Goal: Transaction & Acquisition: Subscribe to service/newsletter

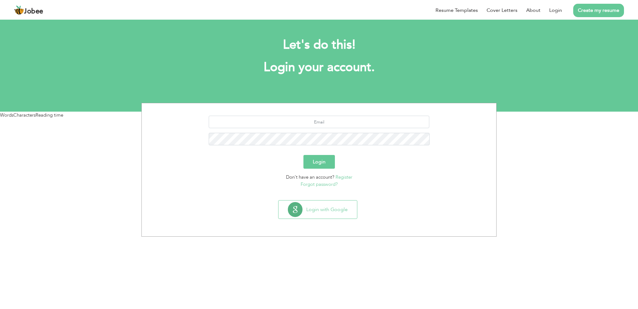
click at [555, 8] on link "Login" at bounding box center [555, 10] width 13 height 7
click at [346, 179] on link "Register" at bounding box center [344, 177] width 17 height 6
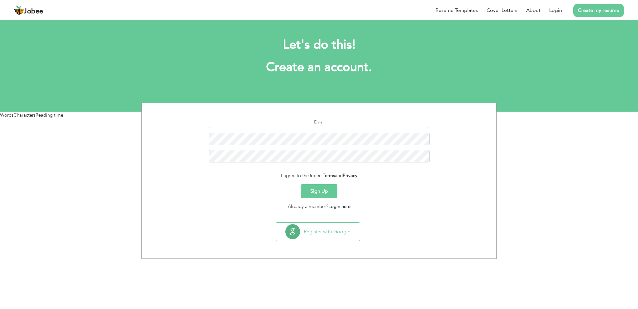
click at [324, 122] on input "text" at bounding box center [319, 122] width 221 height 12
click at [219, 196] on div "Sign Up" at bounding box center [318, 191] width 345 height 14
click at [243, 112] on html "Jobee Resume Templates Cover Letters About Login Create my resume Let's do this…" at bounding box center [319, 56] width 638 height 112
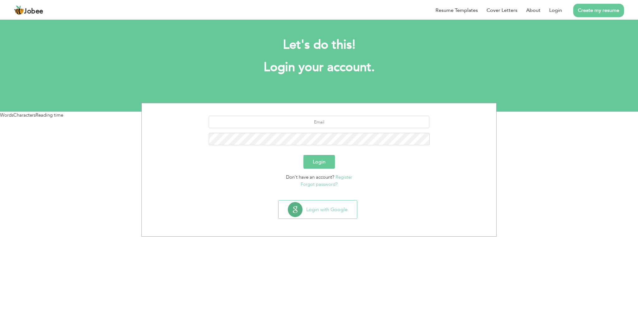
click at [349, 177] on link "Register" at bounding box center [344, 177] width 17 height 6
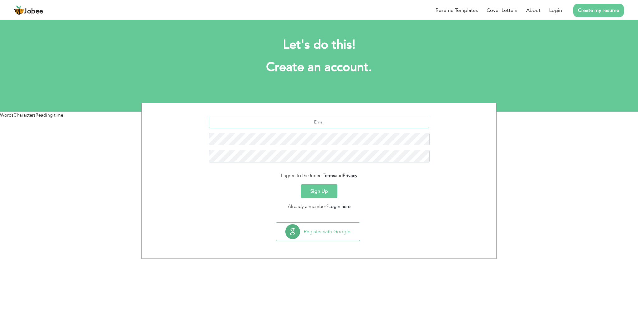
click at [329, 124] on input "text" at bounding box center [319, 122] width 221 height 12
type input "[EMAIL_ADDRESS][DOMAIN_NAME]"
click at [353, 123] on input "[EMAIL_ADDRESS][DOMAIN_NAME]" at bounding box center [319, 122] width 221 height 12
click at [322, 189] on button "Sign Up" at bounding box center [319, 191] width 36 height 14
